Goal: Task Accomplishment & Management: Use online tool/utility

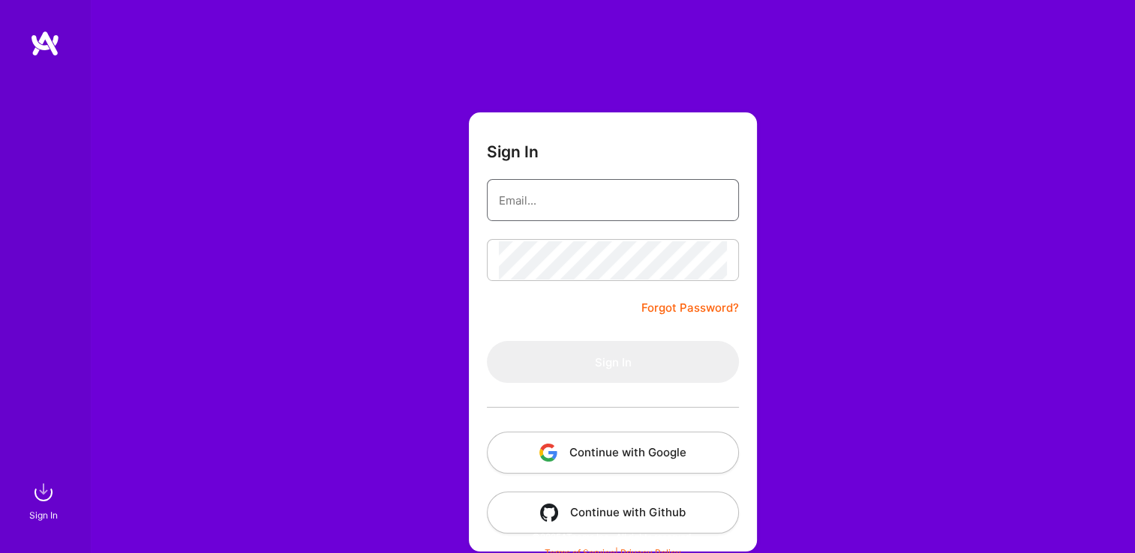
type input "[EMAIL_ADDRESS][DOMAIN_NAME]"
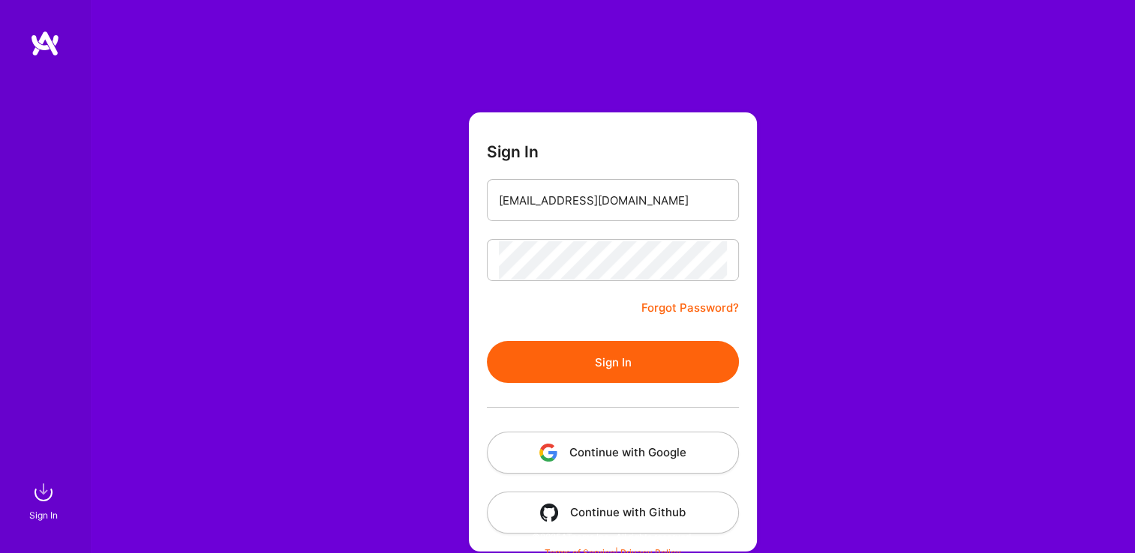
click at [568, 283] on form "Sign In [EMAIL_ADDRESS][DOMAIN_NAME] Forgot Password? Sign In Continue with Goo…" at bounding box center [613, 331] width 288 height 439
click at [556, 349] on button "Sign In" at bounding box center [613, 362] width 252 height 42
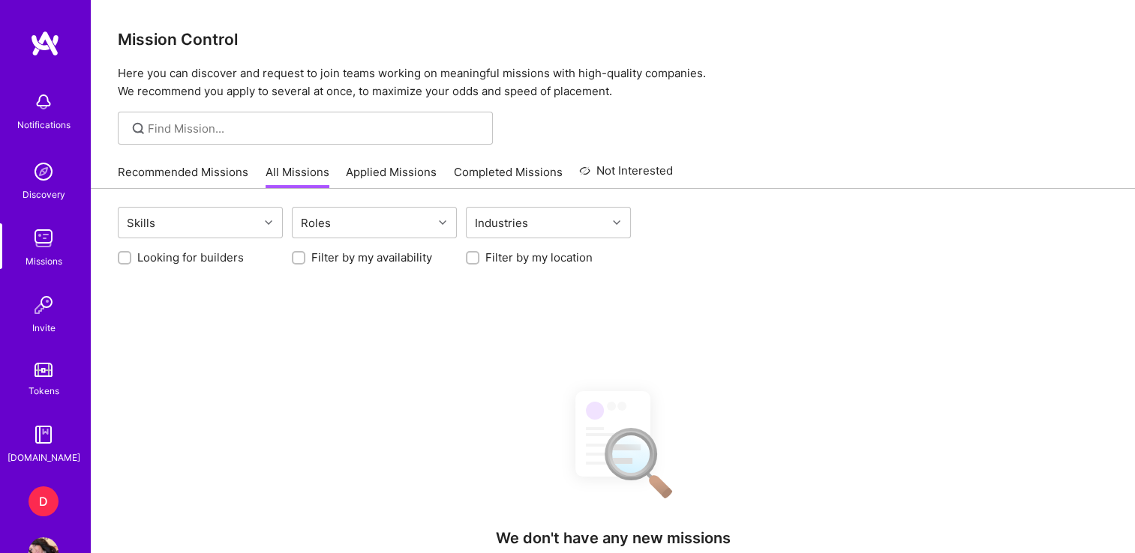
click at [48, 502] on div "D" at bounding box center [43, 502] width 30 height 30
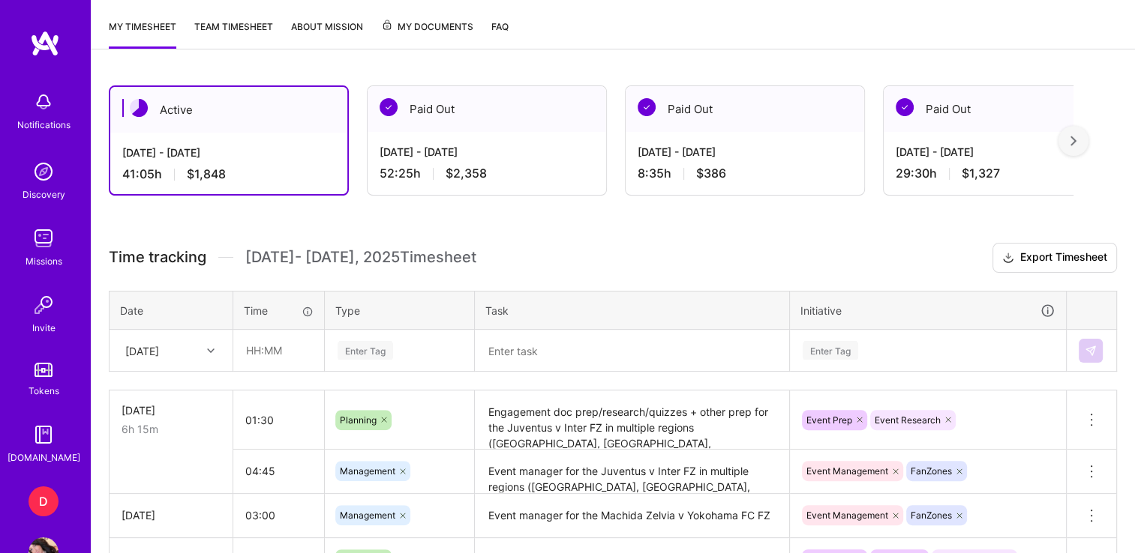
scroll to position [345, 0]
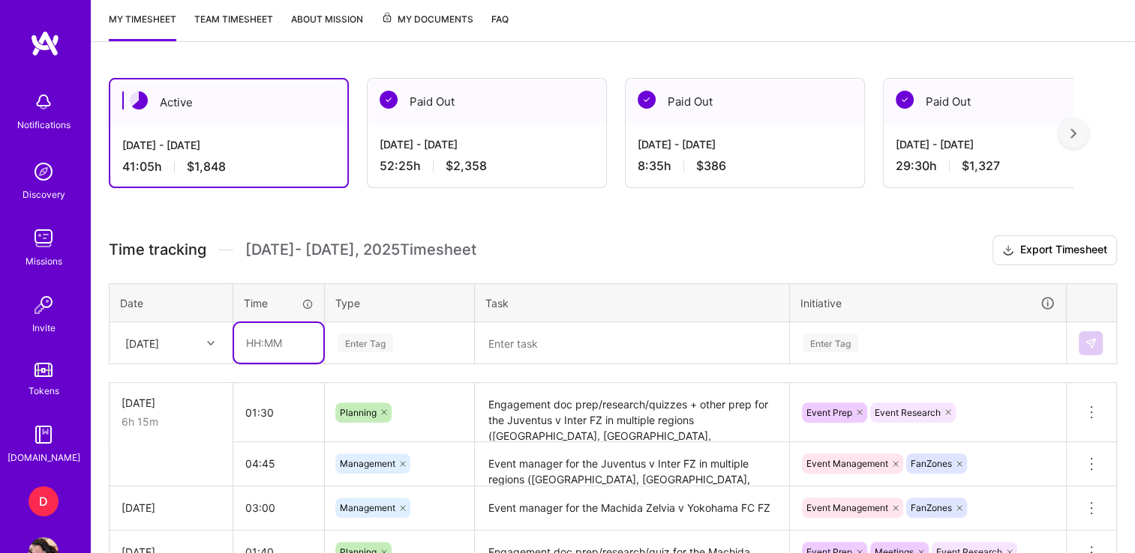
click at [251, 346] on input "text" at bounding box center [278, 343] width 89 height 40
type input "00:45"
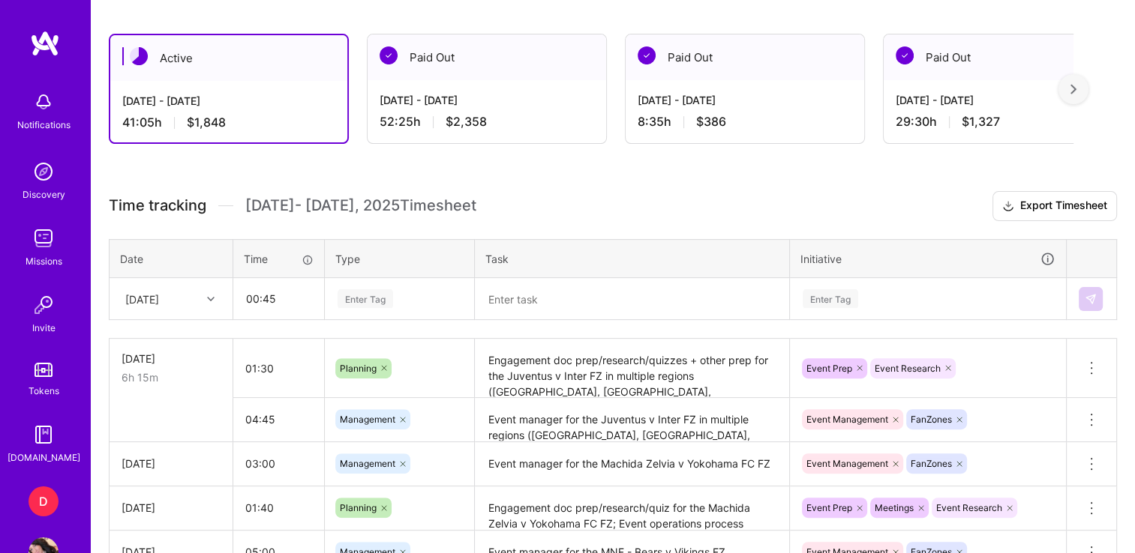
click at [389, 319] on div "Enter Tag" at bounding box center [399, 299] width 148 height 39
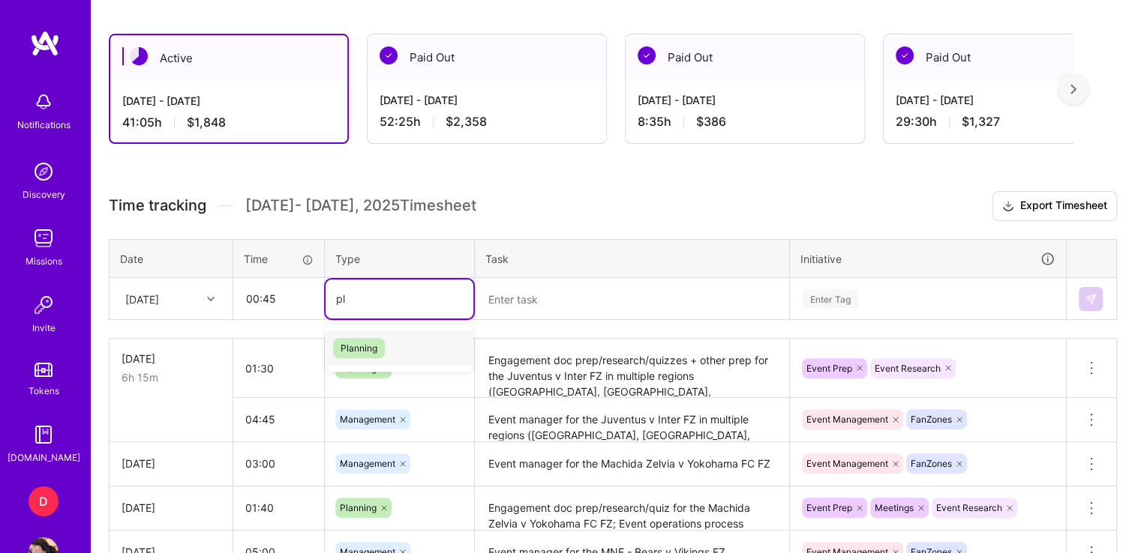
type input "pla"
click at [379, 354] on span "Planning" at bounding box center [359, 348] width 52 height 20
click at [561, 280] on textarea at bounding box center [631, 299] width 311 height 39
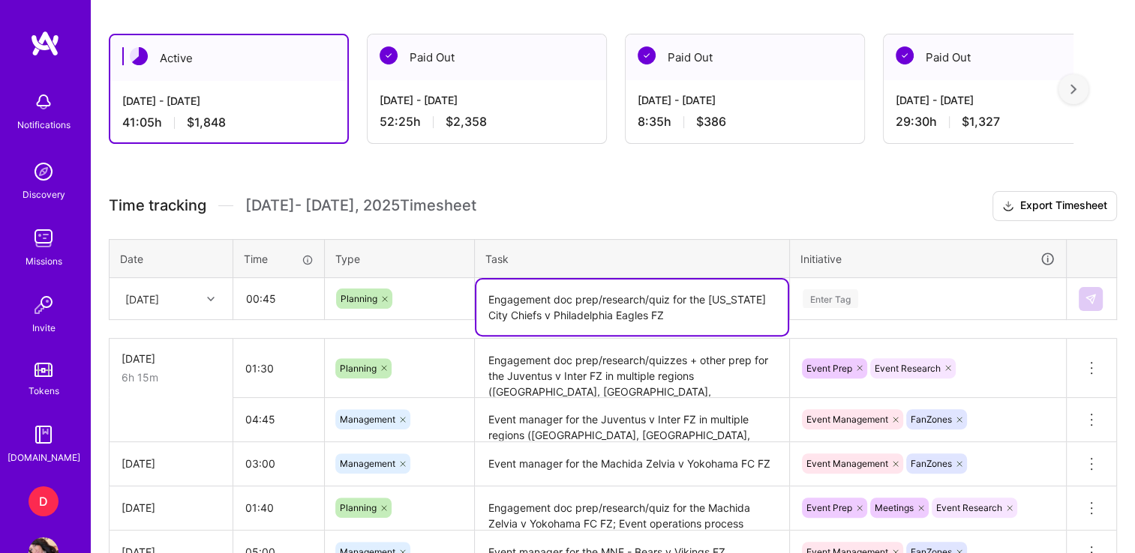
type textarea "Engagement doc prep/research/quiz for the [US_STATE] City Chiefs v Philadelphia…"
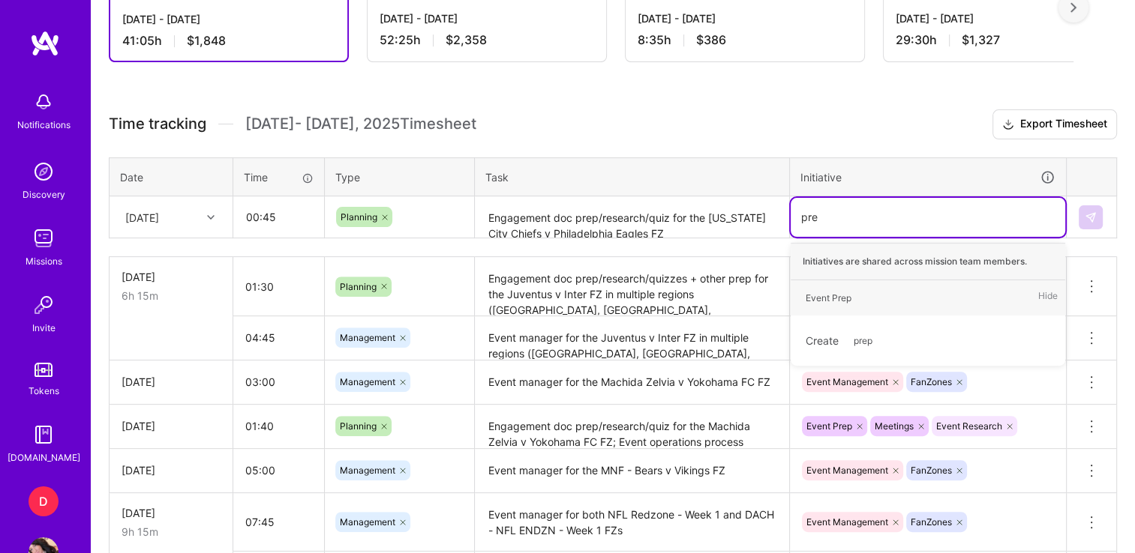
type input "prep"
click at [821, 295] on div "Event Prep" at bounding box center [828, 298] width 46 height 16
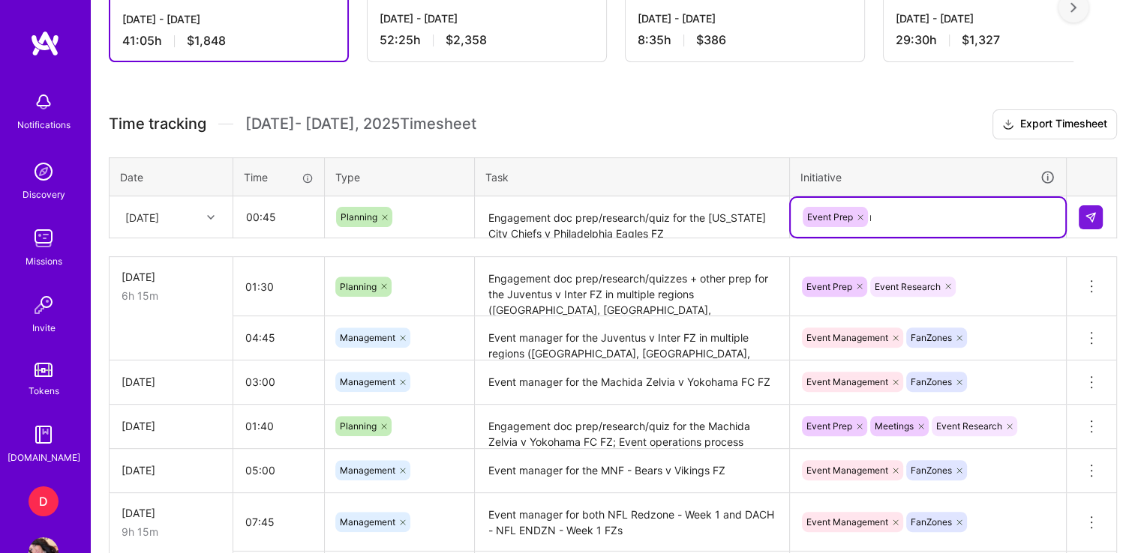
type input "res"
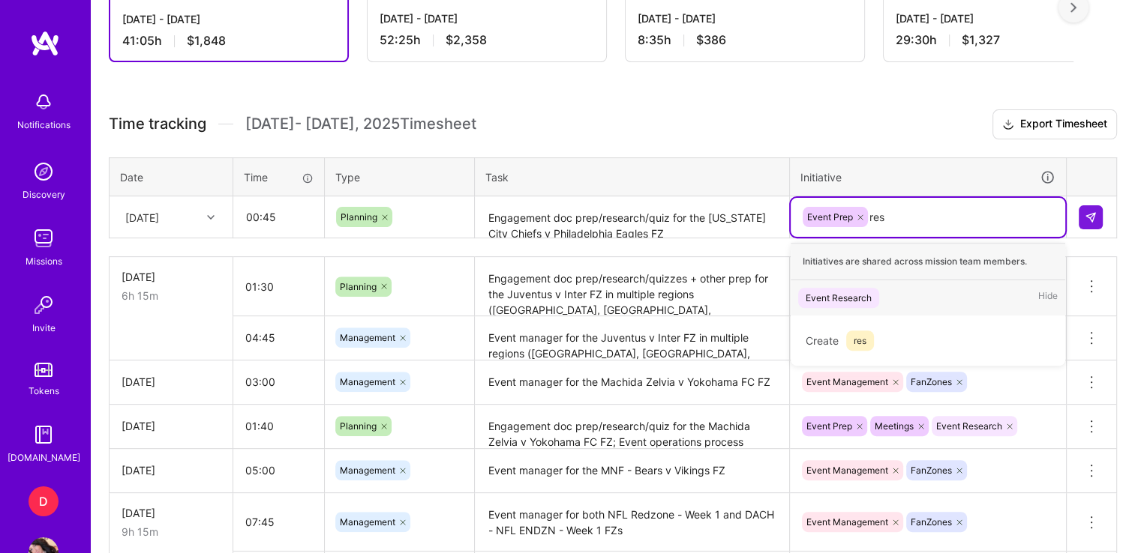
click at [847, 290] on div "Event Research" at bounding box center [838, 298] width 66 height 16
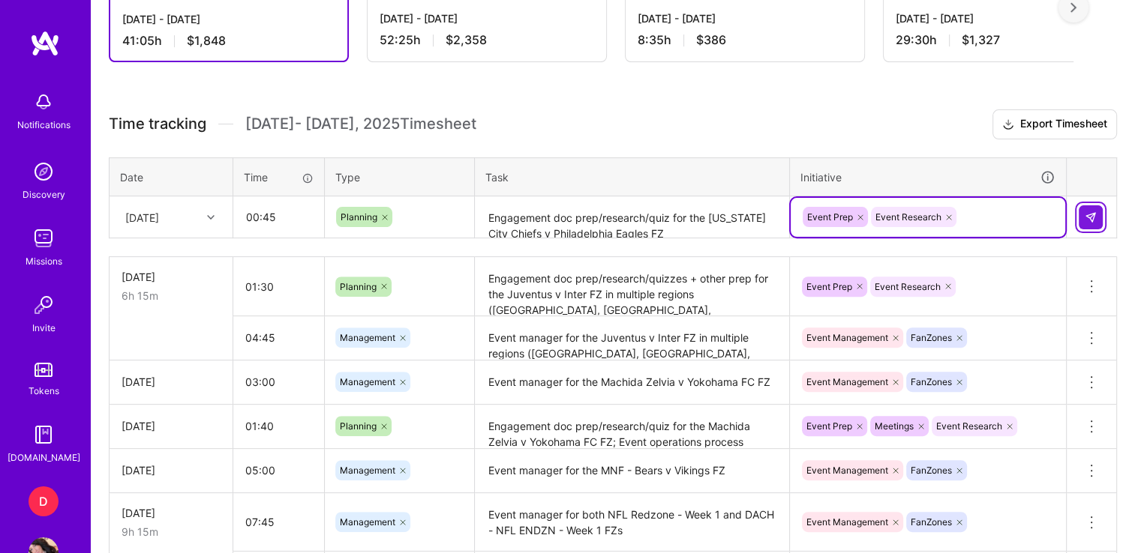
click at [1090, 215] on img at bounding box center [1090, 217] width 12 height 12
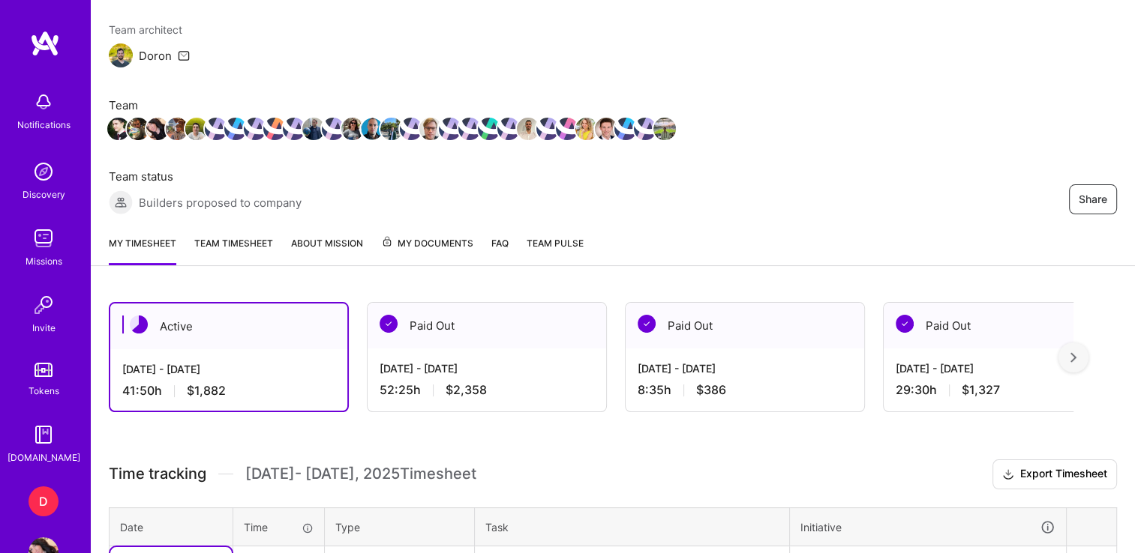
scroll to position [114, 0]
